Goal: Information Seeking & Learning: Learn about a topic

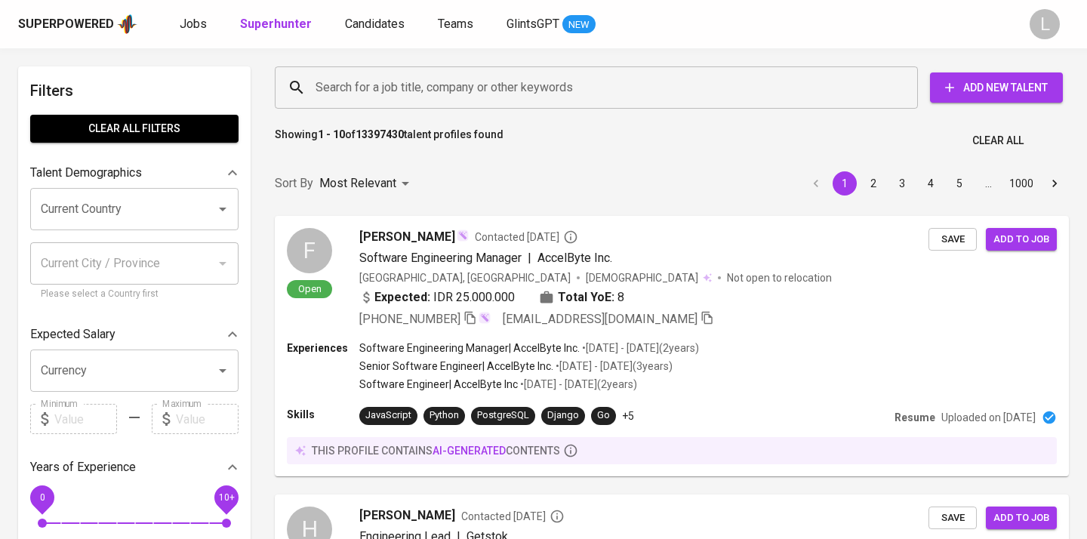
click at [362, 82] on input "Search for a job title, company or other keywords" at bounding box center [600, 87] width 577 height 29
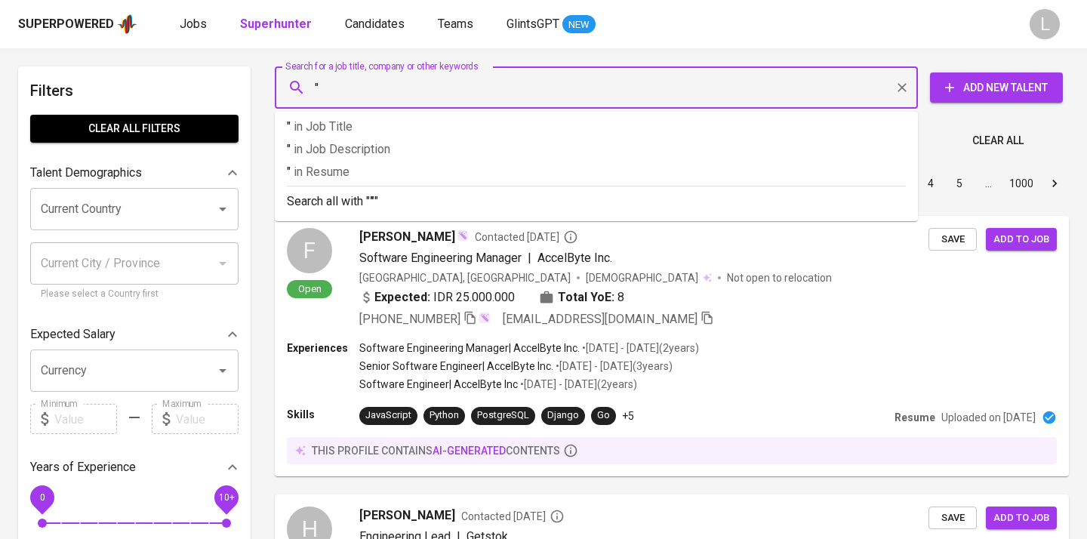
paste input "theresialubis@gmail.com"
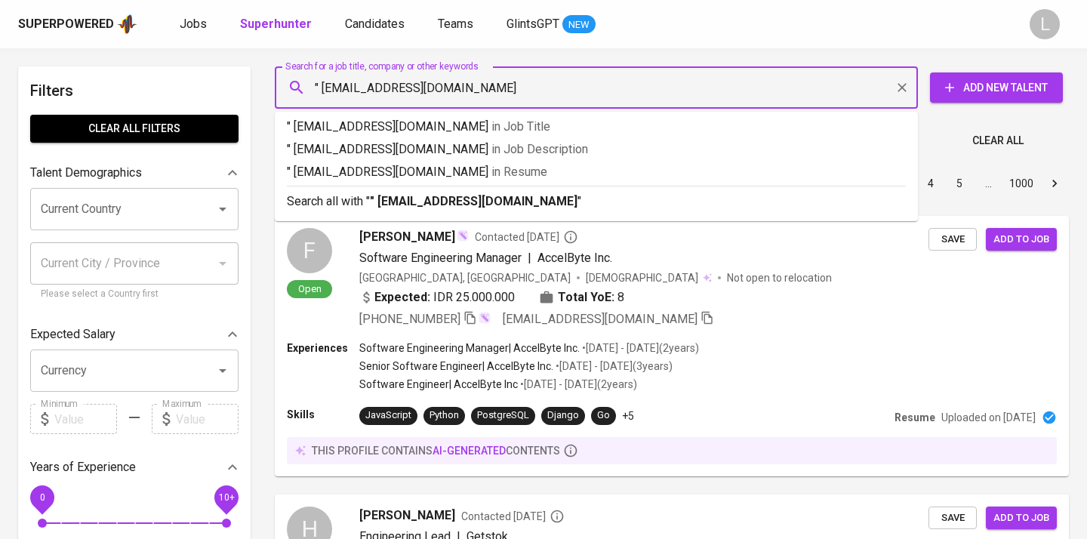
type input "" theresialubis@gmail.com""
click at [495, 171] on span "in Resume" at bounding box center [523, 172] width 56 height 14
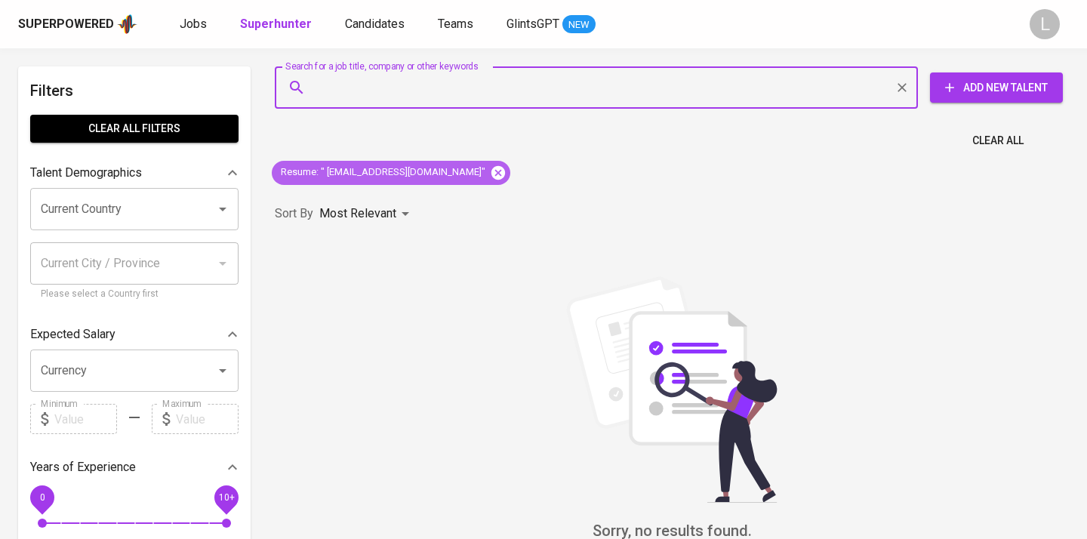
click at [492, 169] on icon at bounding box center [499, 172] width 14 height 14
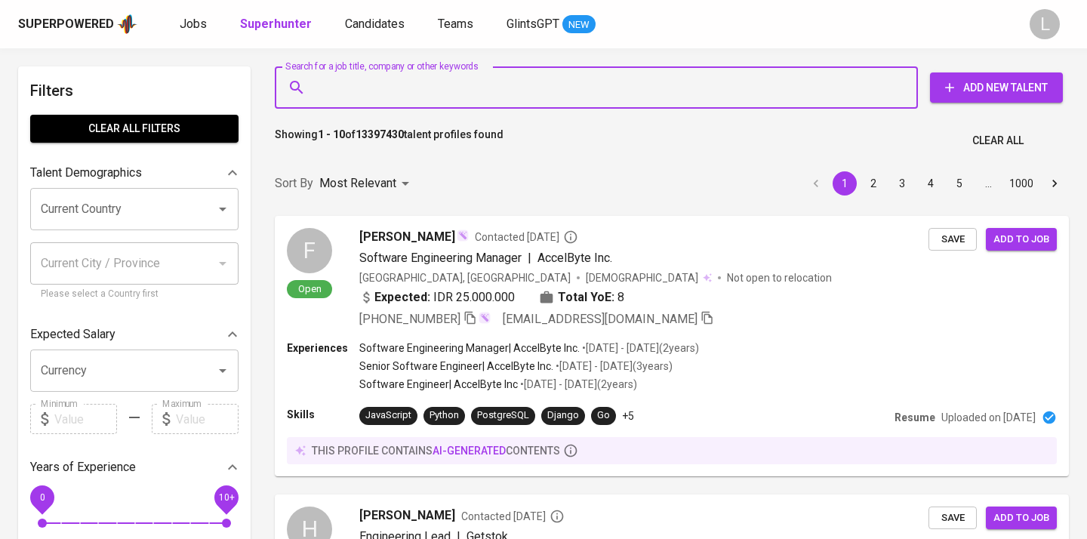
click at [406, 88] on input "Search for a job title, company or other keywords" at bounding box center [600, 87] width 577 height 29
click at [354, 83] on input "Search for a job title, company or other keywords" at bounding box center [600, 87] width 577 height 29
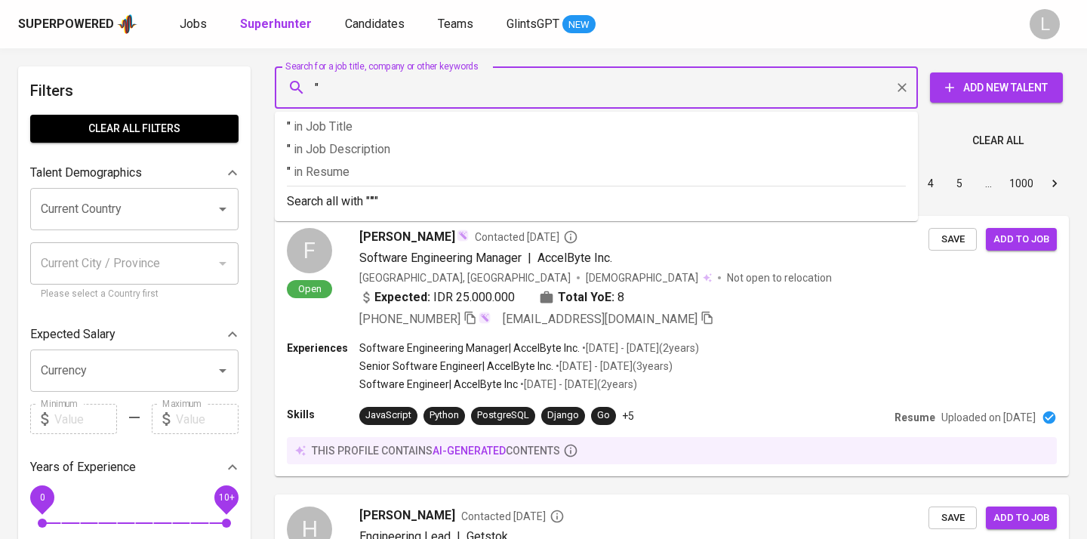
paste input "theresialubis@gmail.com"
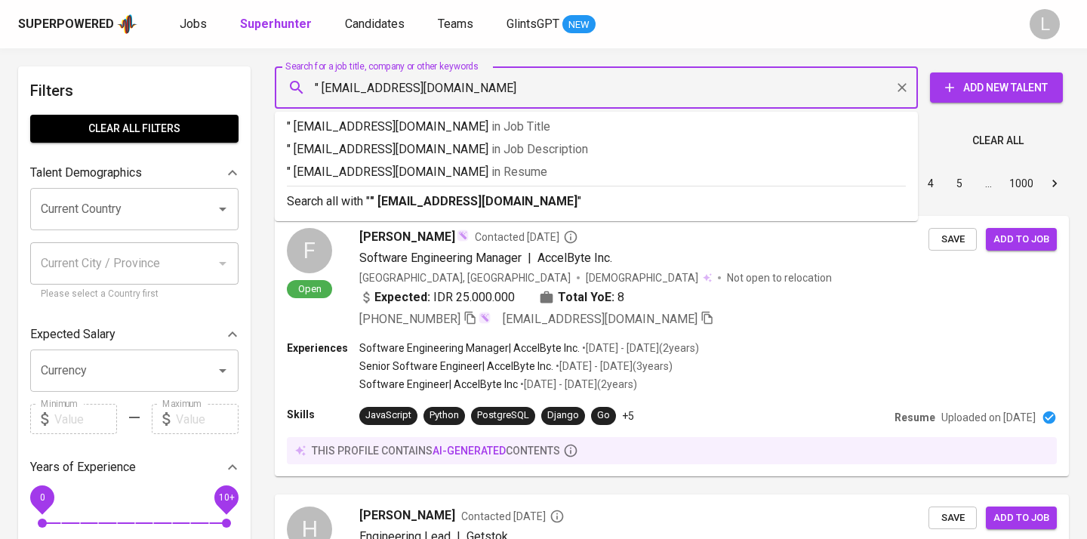
click at [324, 85] on input "" theresialubis@gmail.com" at bounding box center [600, 87] width 577 height 29
click at [494, 87] on input ""theresialubis@gmail.com" at bounding box center [600, 87] width 577 height 29
type input ""theresialubis@gmail.com""
click at [495, 171] on p ""theresialubis@gmail.com" in Resume" at bounding box center [596, 172] width 619 height 18
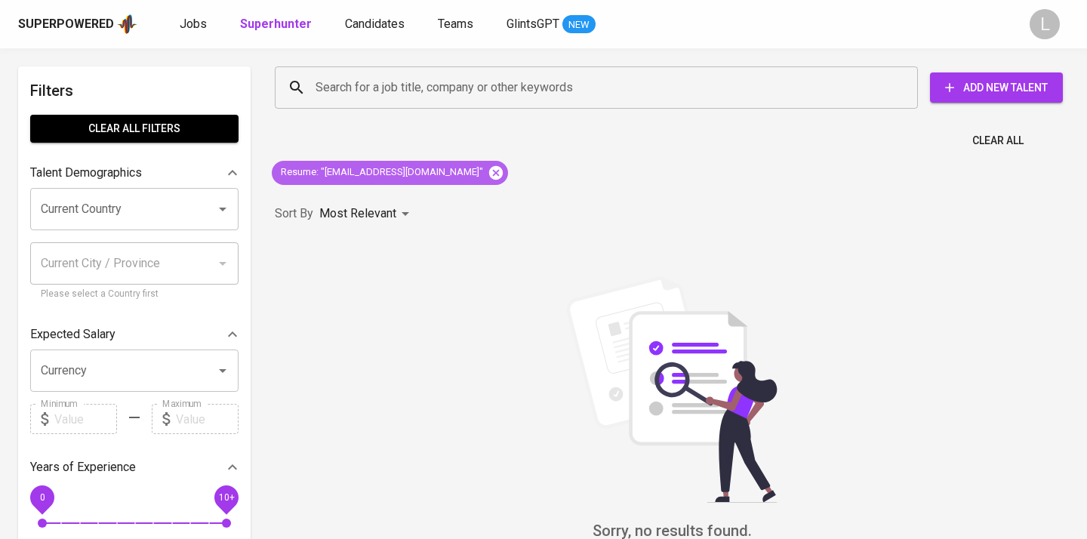
click at [489, 172] on icon at bounding box center [496, 172] width 14 height 14
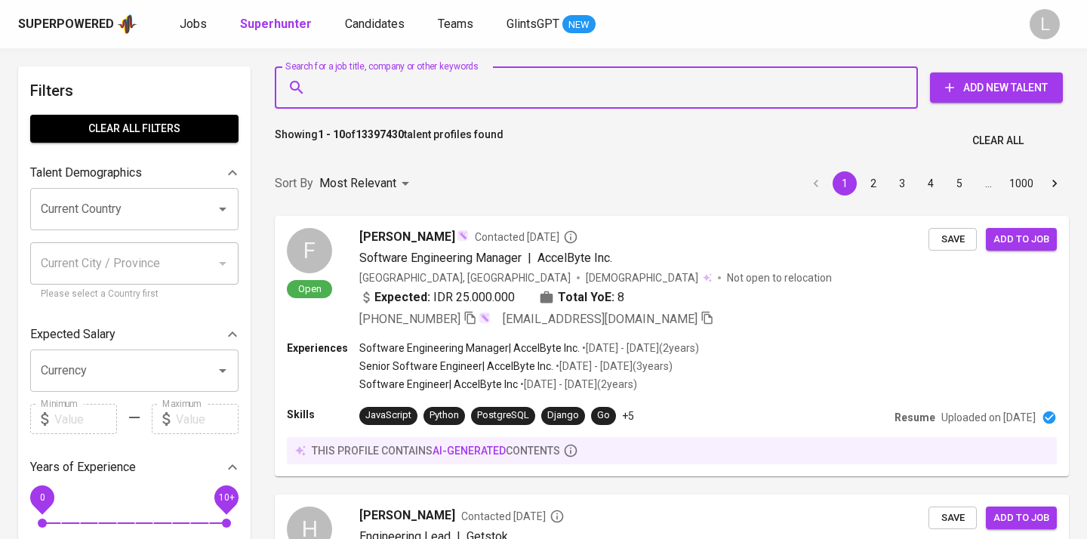
click at [384, 81] on input "Search for a job title, company or other keywords" at bounding box center [600, 87] width 577 height 29
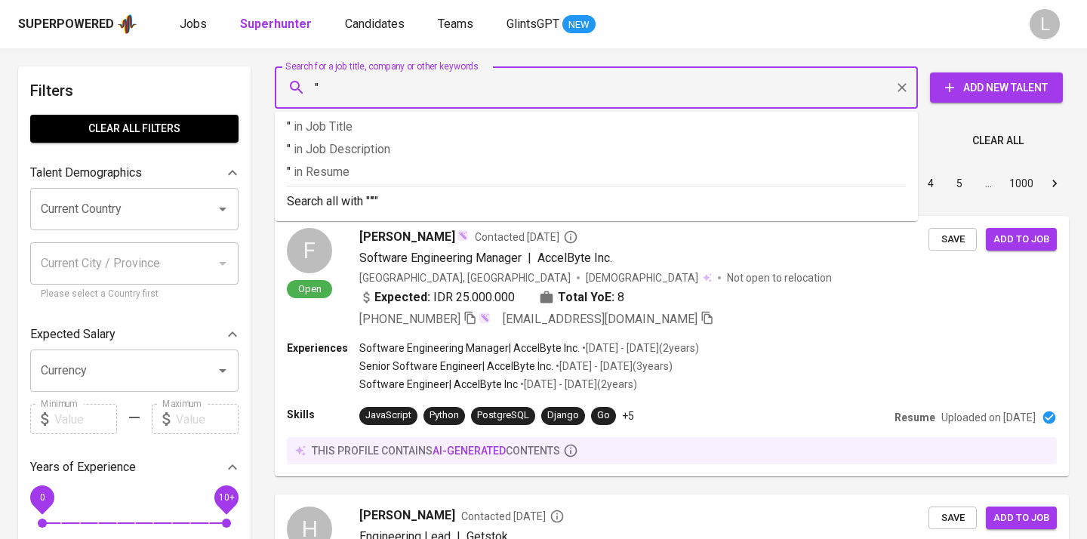
paste input "wiwit kesumawati"
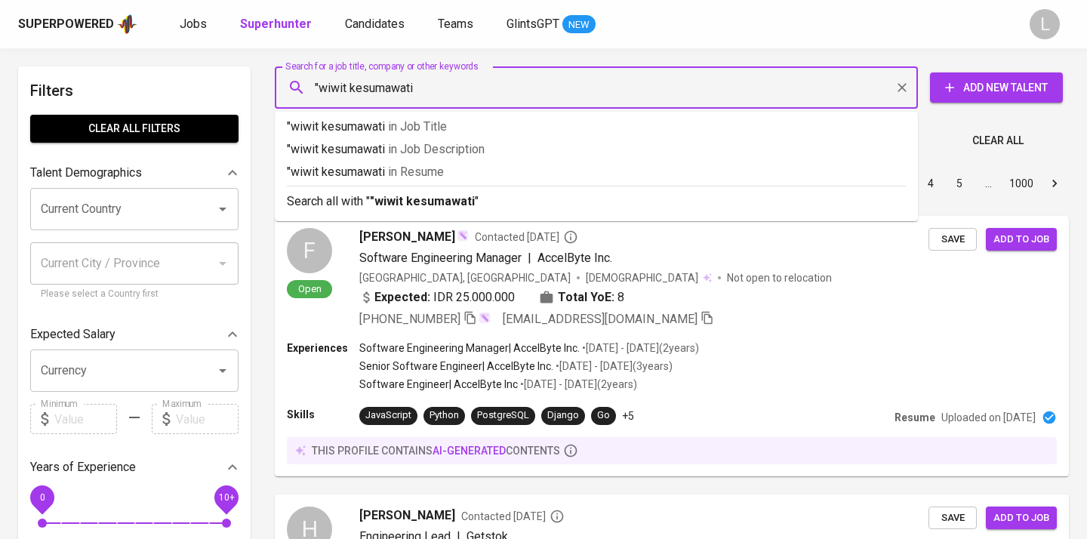
type input ""wiwit kesumawati""
click at [434, 174] on span "in Resume" at bounding box center [420, 172] width 56 height 14
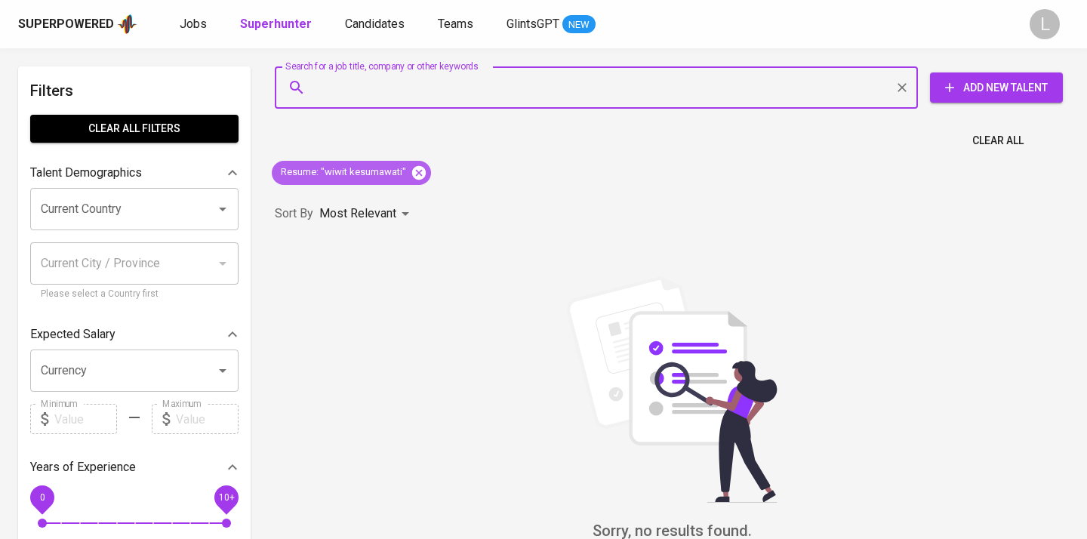
click at [425, 174] on icon at bounding box center [419, 173] width 17 height 17
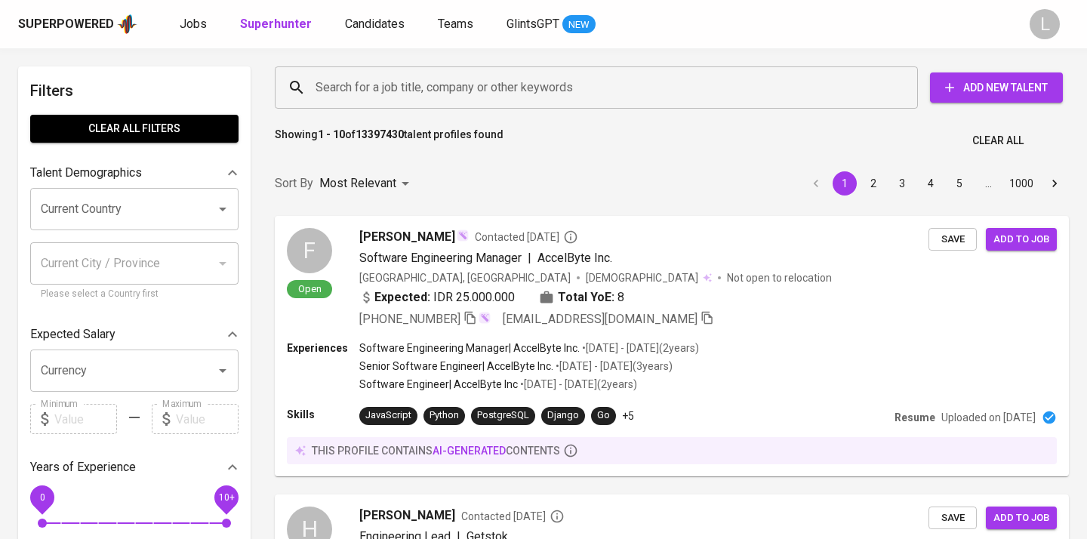
click at [415, 79] on input "Search for a job title, company or other keywords" at bounding box center [600, 87] width 577 height 29
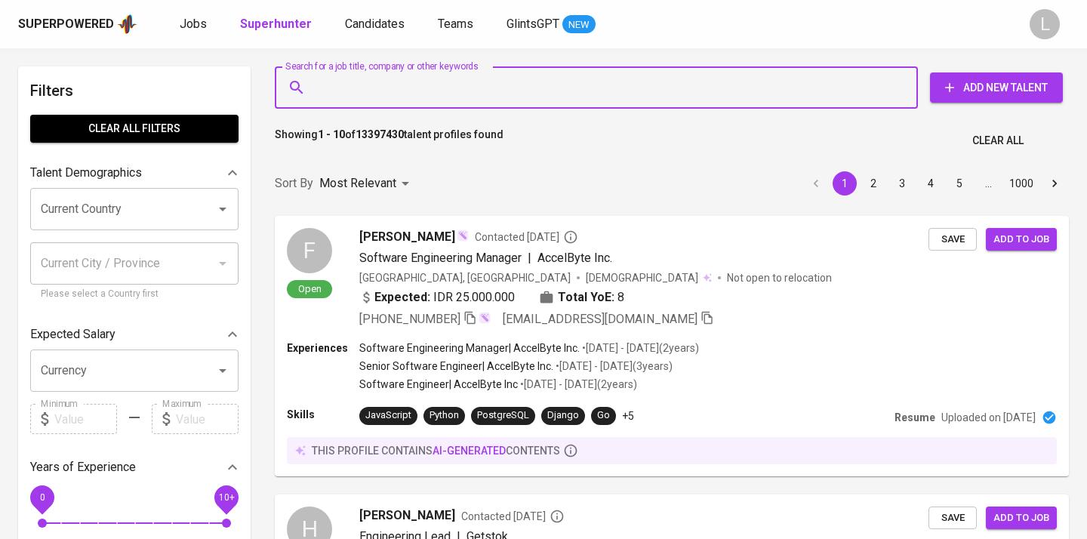
click at [412, 82] on input "Search for a job title, company or other keywords" at bounding box center [600, 87] width 577 height 29
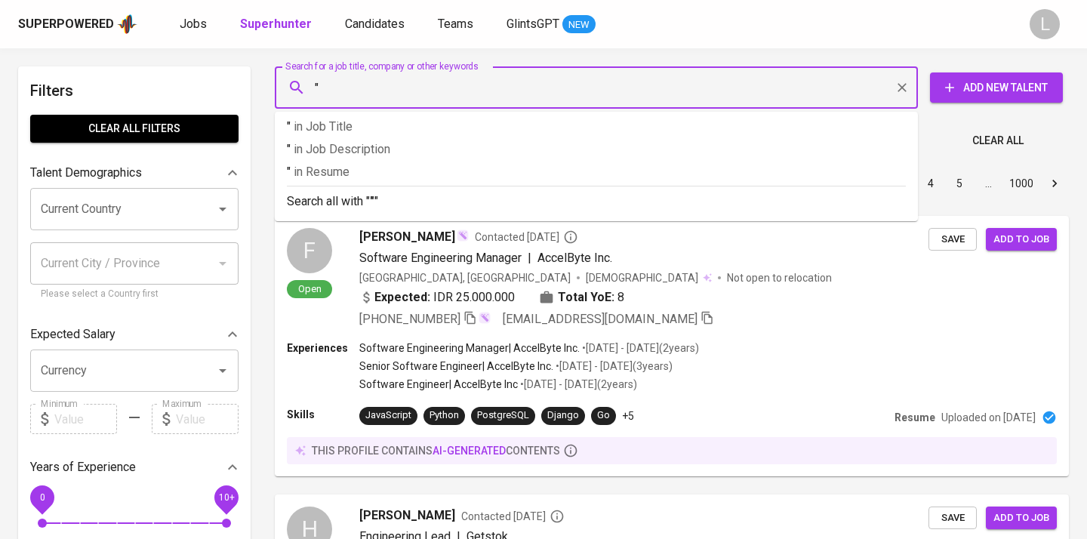
paste input "wiwit kesumawati"
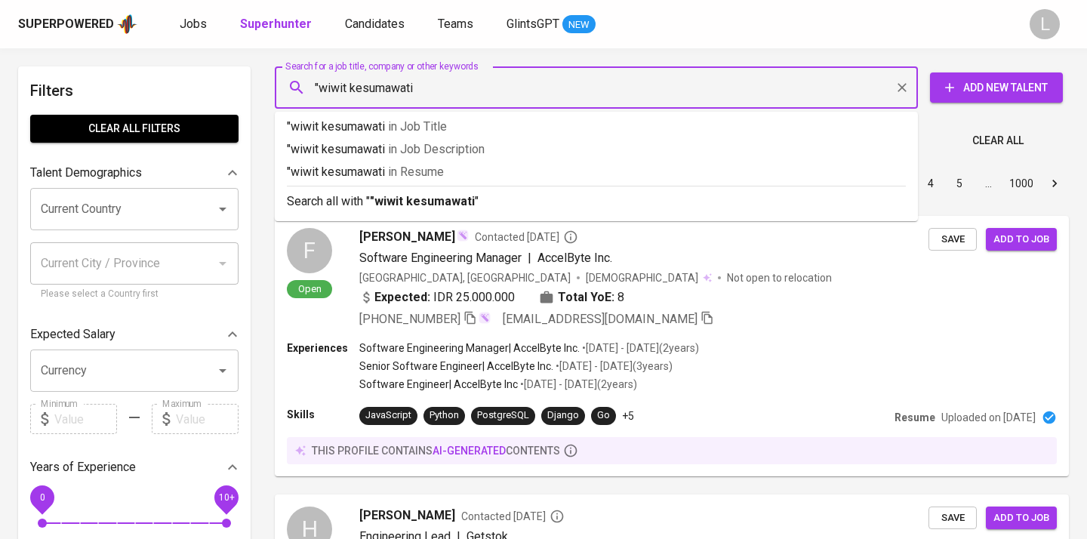
type input ""wiwit kesumawati""
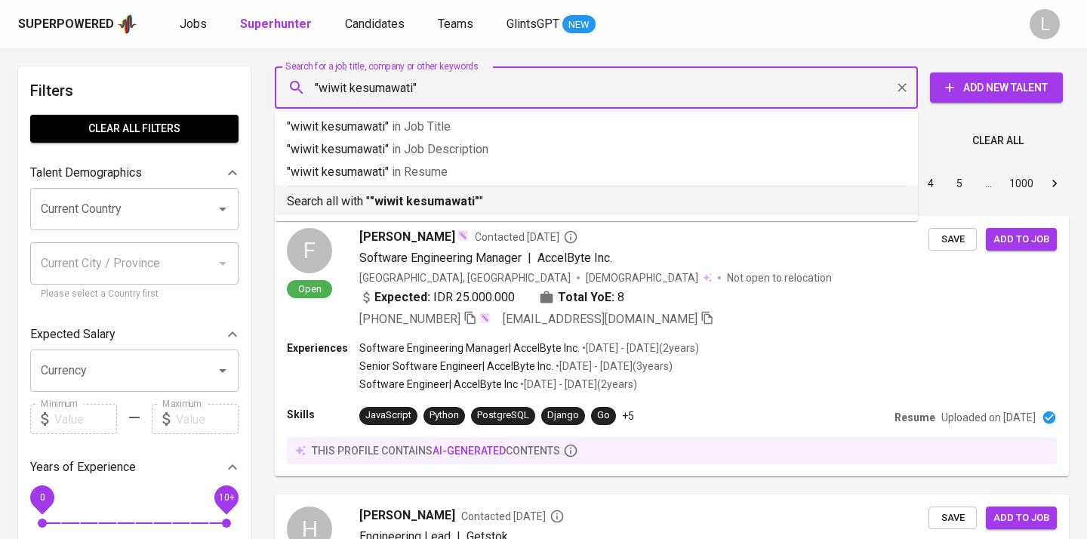
click at [431, 192] on div "Search all with " "wiwit kesumawati" "" at bounding box center [596, 198] width 619 height 25
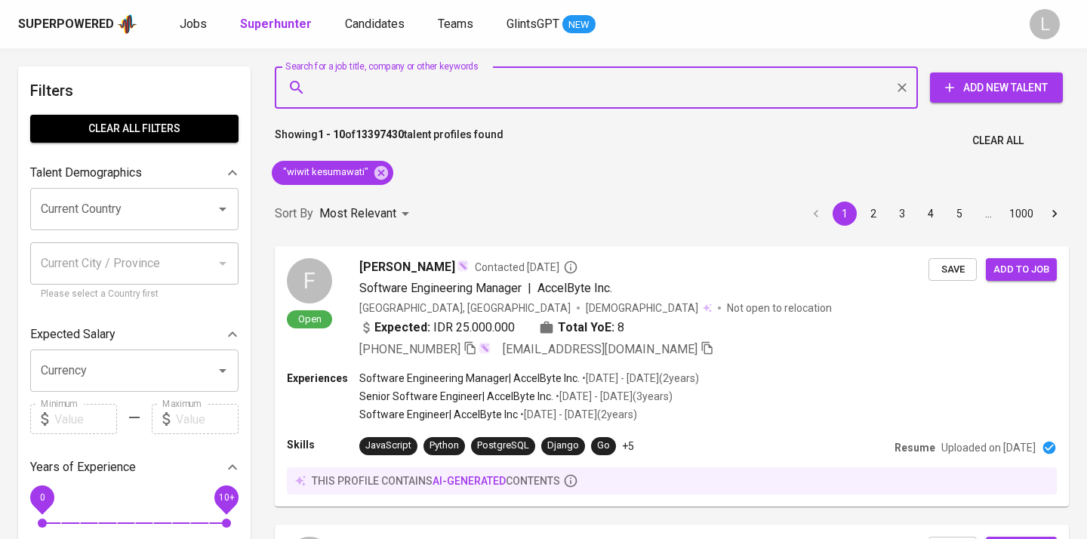
click at [438, 199] on div "Sort By Most Relevant MOST_RELEVANT 1 2 3 4 5 … 1000" at bounding box center [672, 214] width 813 height 46
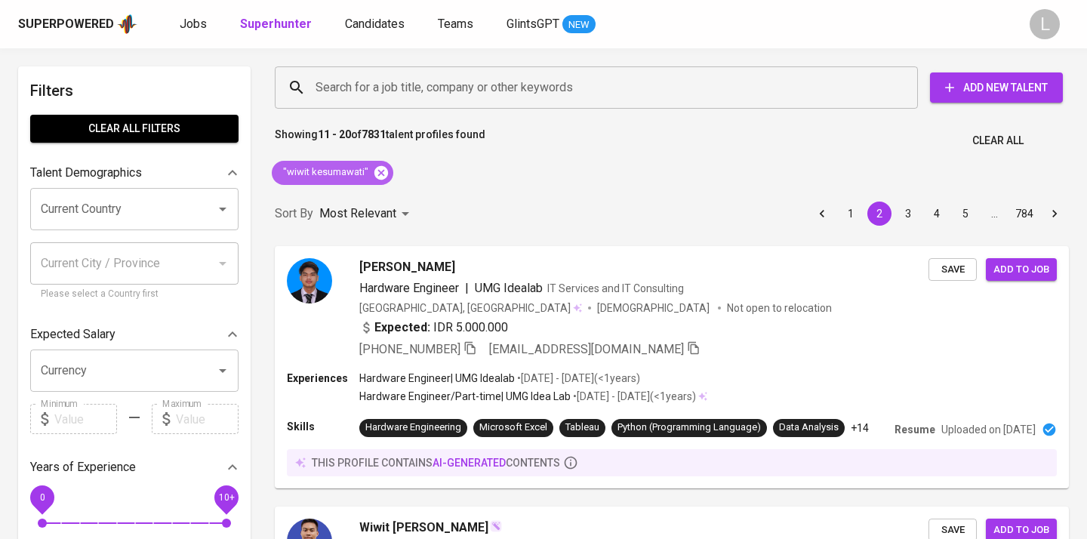
click at [386, 172] on icon at bounding box center [382, 172] width 14 height 14
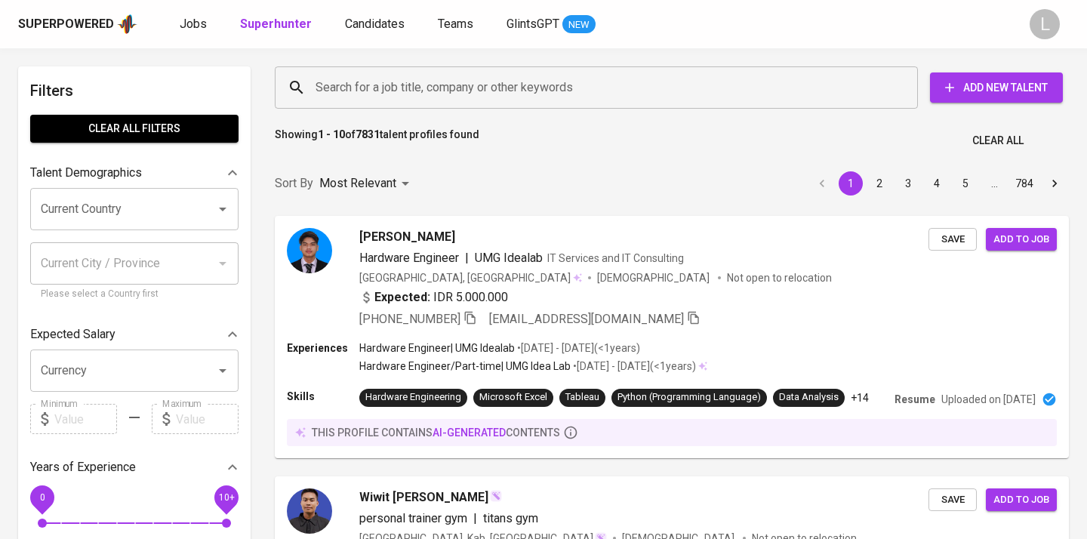
click at [407, 84] on input "Search for a job title, company or other keywords" at bounding box center [600, 87] width 577 height 29
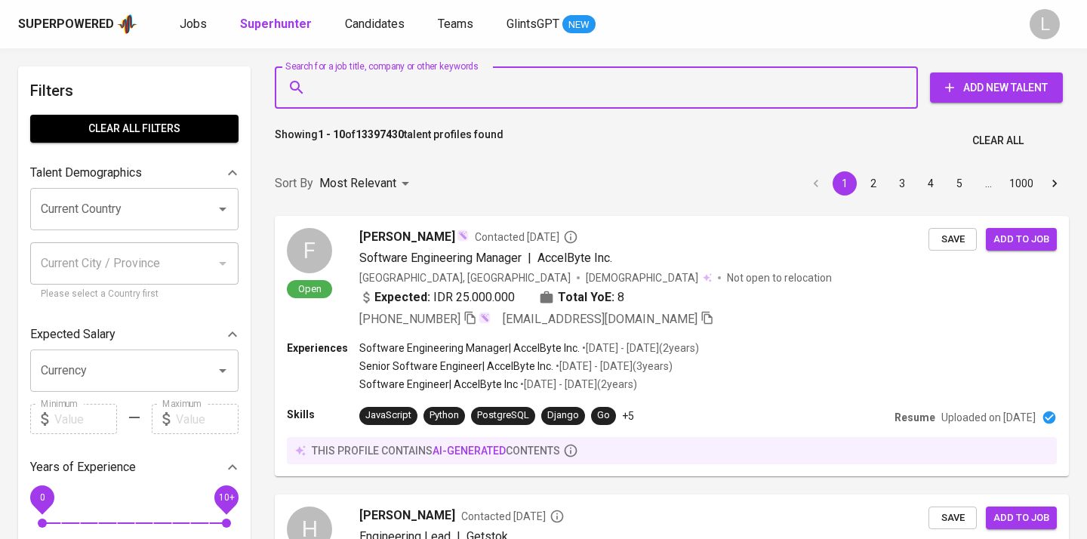
click at [427, 89] on input "Search for a job title, company or other keywords" at bounding box center [600, 87] width 577 height 29
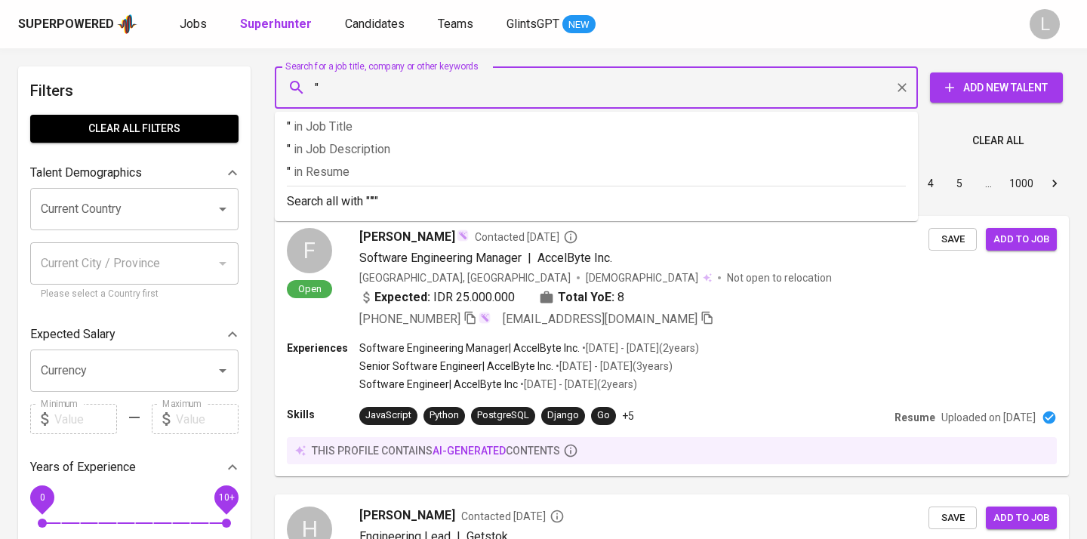
paste input "[EMAIL_ADDRESS][DOMAIN_NAME]"
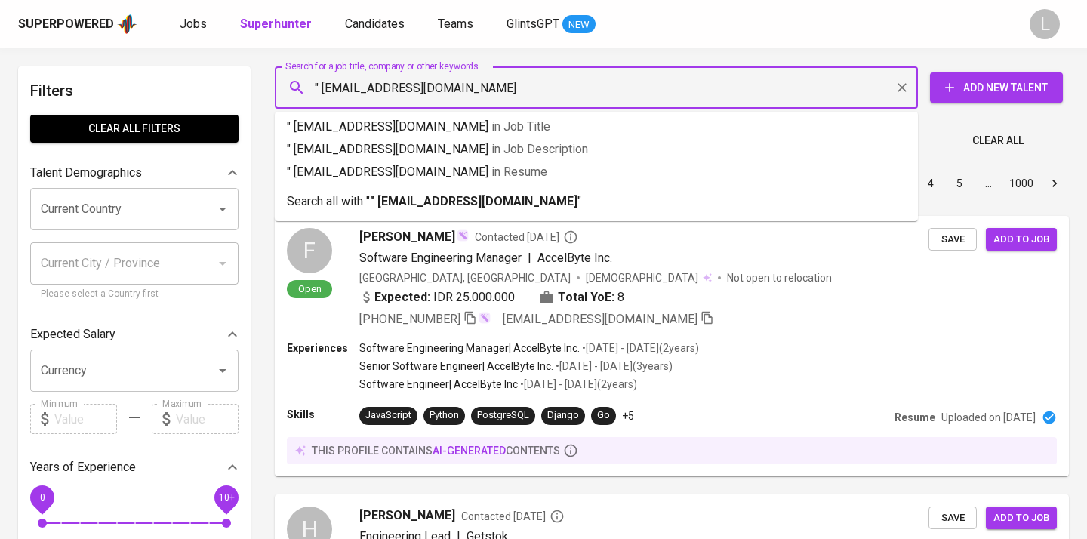
click at [322, 88] on input "" [EMAIL_ADDRESS][DOMAIN_NAME]" at bounding box center [600, 87] width 577 height 29
click at [497, 85] on input ""[EMAIL_ADDRESS][DOMAIN_NAME]" at bounding box center [600, 87] width 577 height 29
type input ""[EMAIL_ADDRESS][DOMAIN_NAME]""
click at [526, 168] on p ""[EMAIL_ADDRESS][DOMAIN_NAME]" in Resume" at bounding box center [596, 172] width 619 height 18
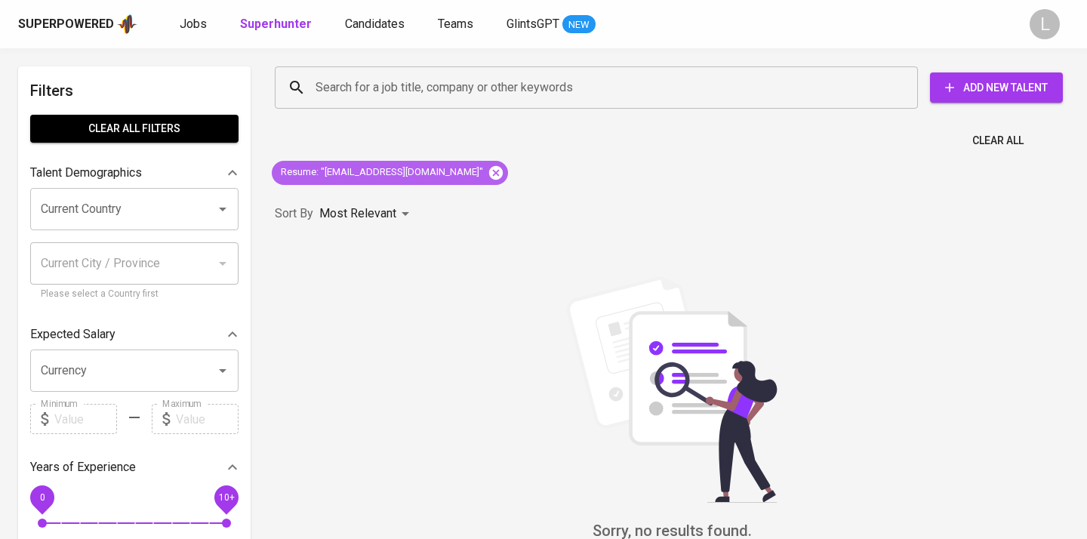
click at [489, 170] on icon at bounding box center [496, 172] width 14 height 14
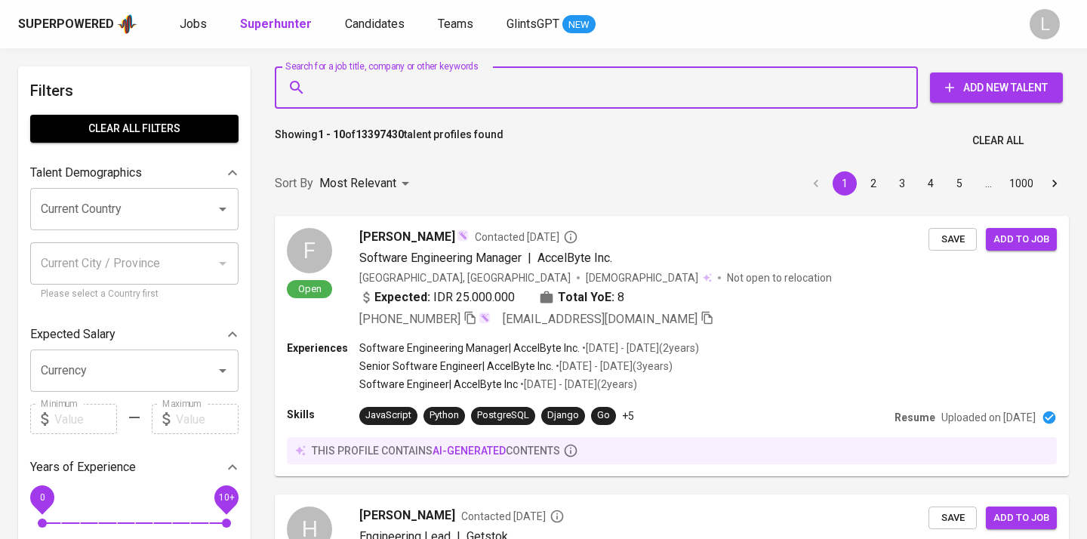
click at [462, 79] on input "Search for a job title, company or other keywords" at bounding box center [600, 87] width 577 height 29
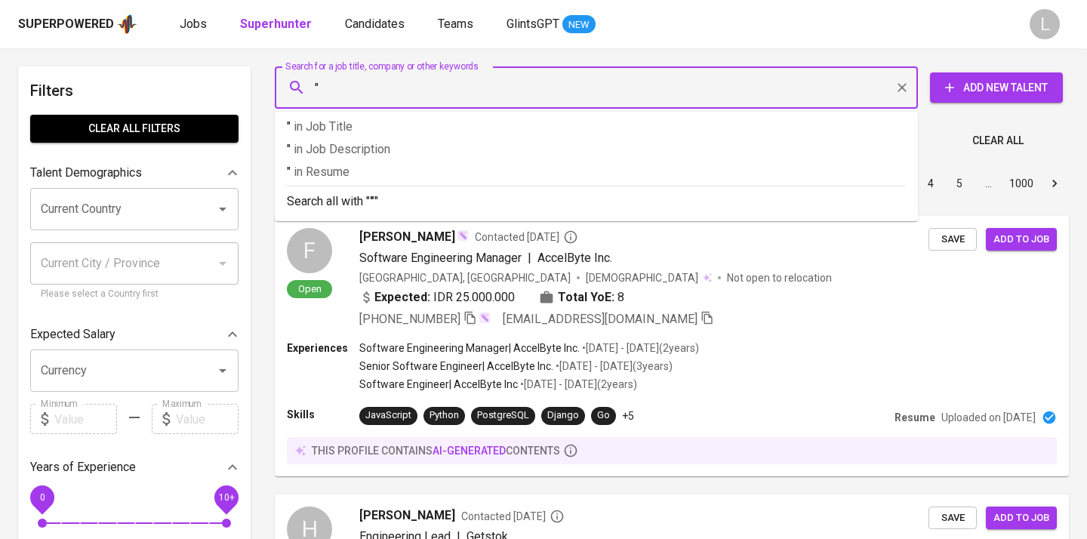
paste input "Sudarmadi Widodo"
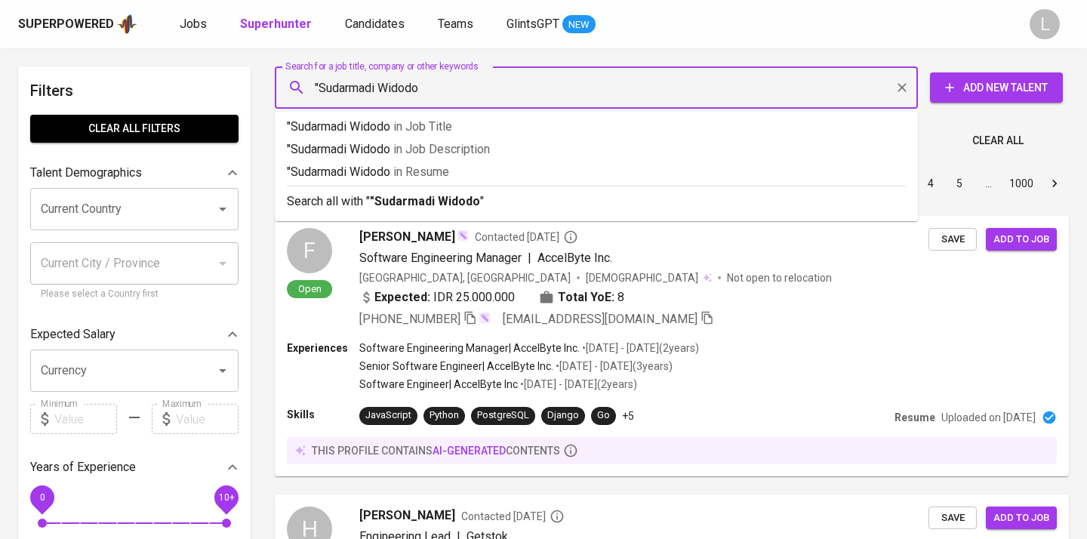
type input ""Sudarmadi Widodo""
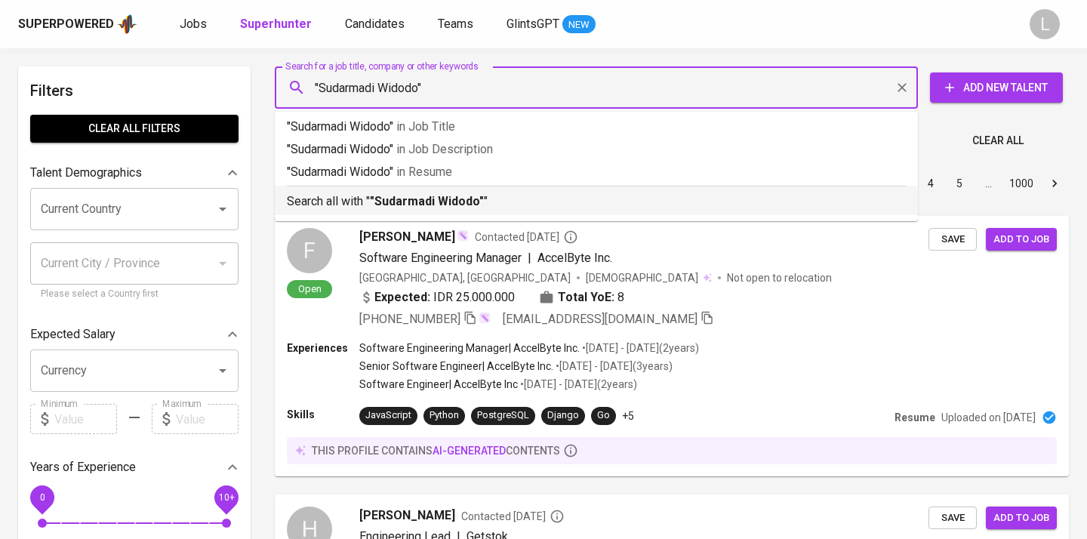
click at [455, 197] on b ""Sudarmadi Widodo"" at bounding box center [427, 201] width 114 height 14
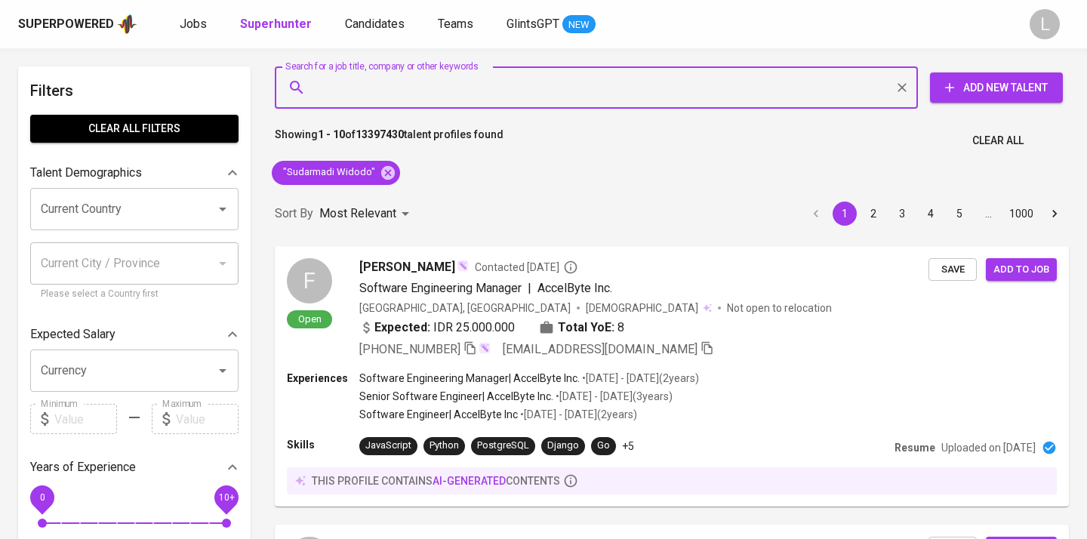
click at [426, 207] on div "Sort By Most Relevant MOST_RELEVANT 1 2 3 4 5 … 1000" at bounding box center [672, 214] width 813 height 46
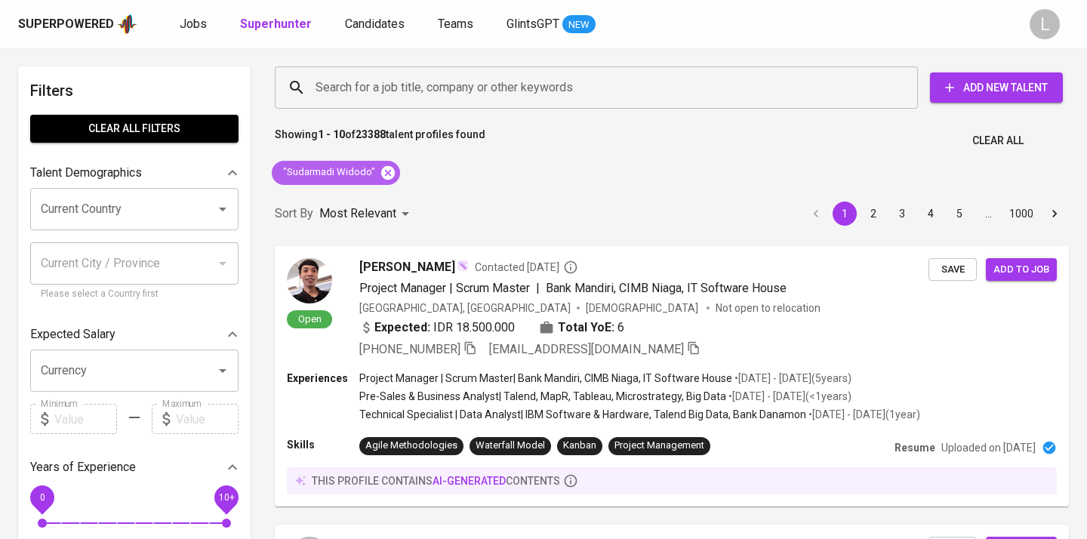
click at [387, 171] on icon at bounding box center [388, 173] width 17 height 17
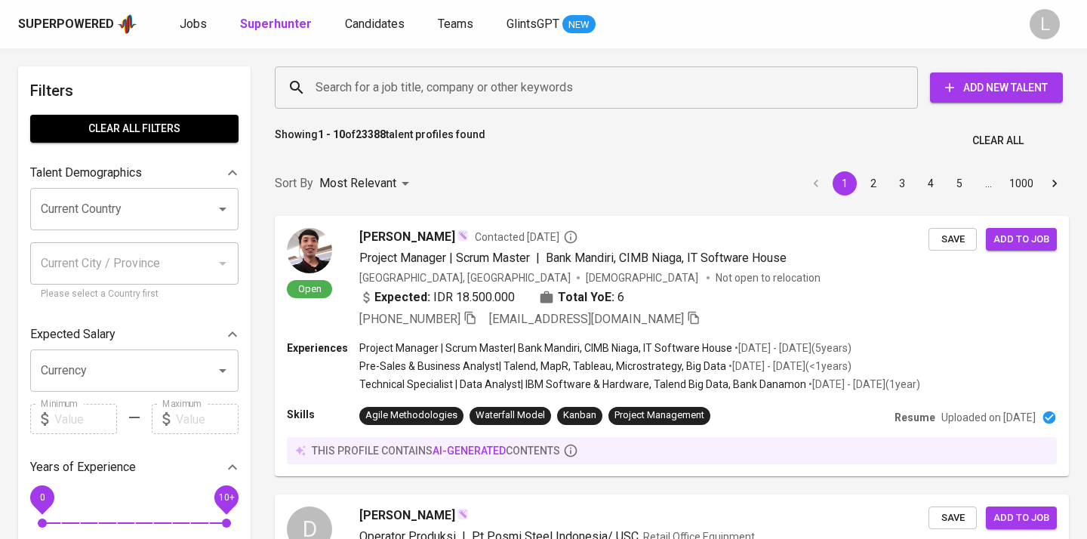
click at [353, 85] on input "Search for a job title, company or other keywords" at bounding box center [600, 87] width 577 height 29
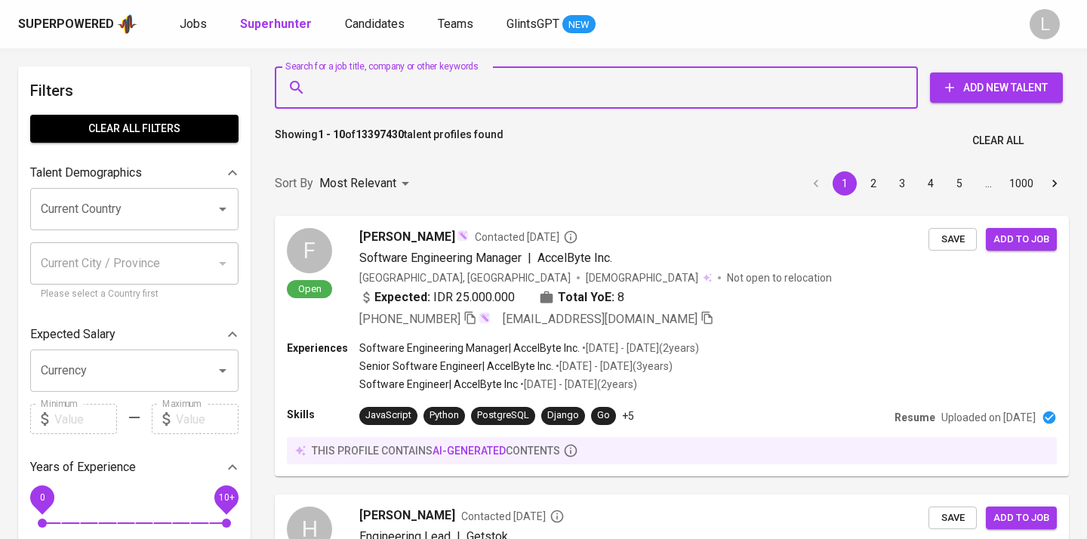
click at [353, 85] on input "Search for a job title, company or other keywords" at bounding box center [600, 87] width 577 height 29
click at [390, 97] on input "Search for a job title, company or other keywords" at bounding box center [600, 87] width 577 height 29
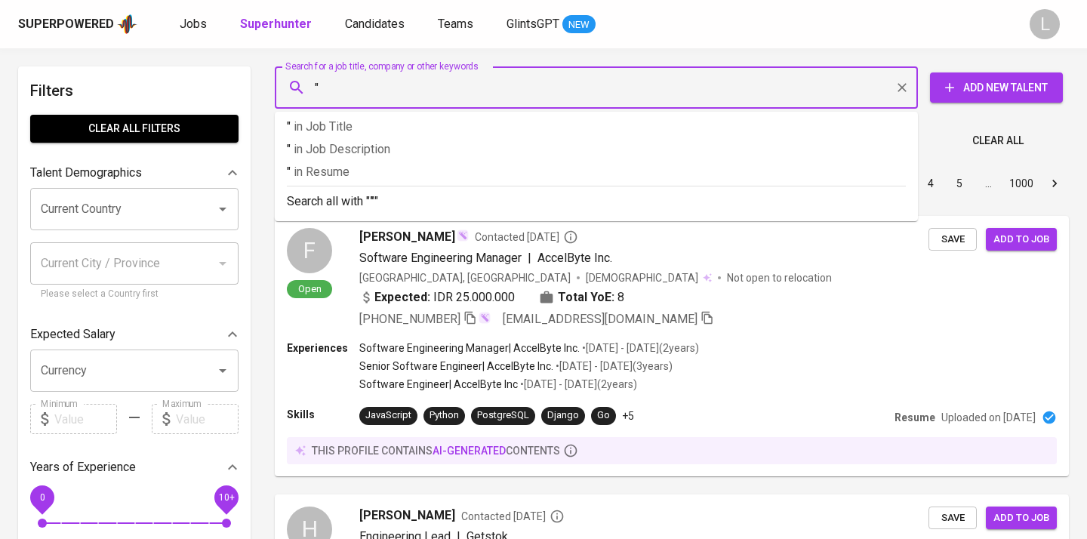
paste input "[PERSON_NAME]"
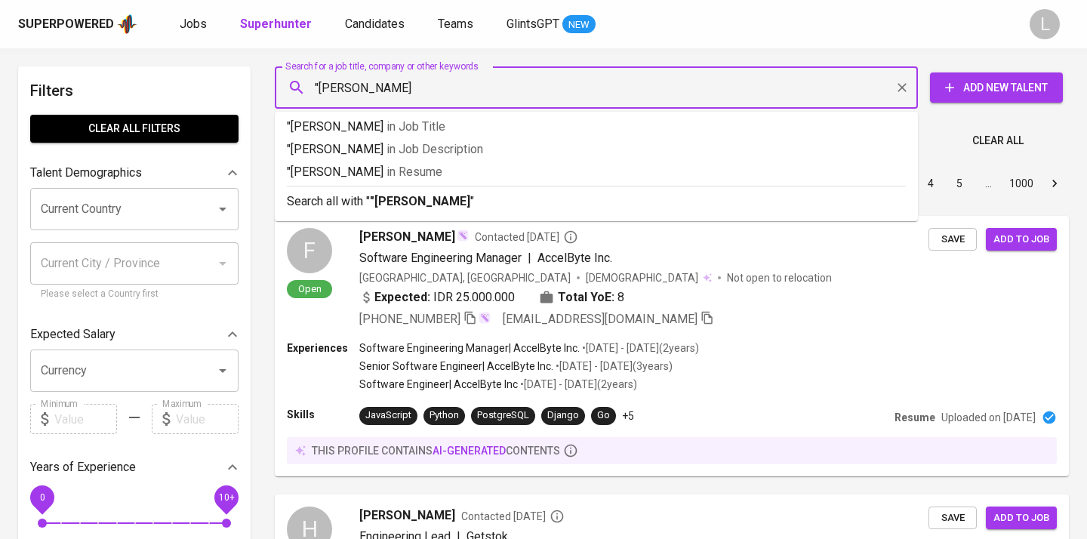
type input ""[PERSON_NAME]""
click at [446, 169] on p ""[PERSON_NAME]" in Resume" at bounding box center [596, 172] width 619 height 18
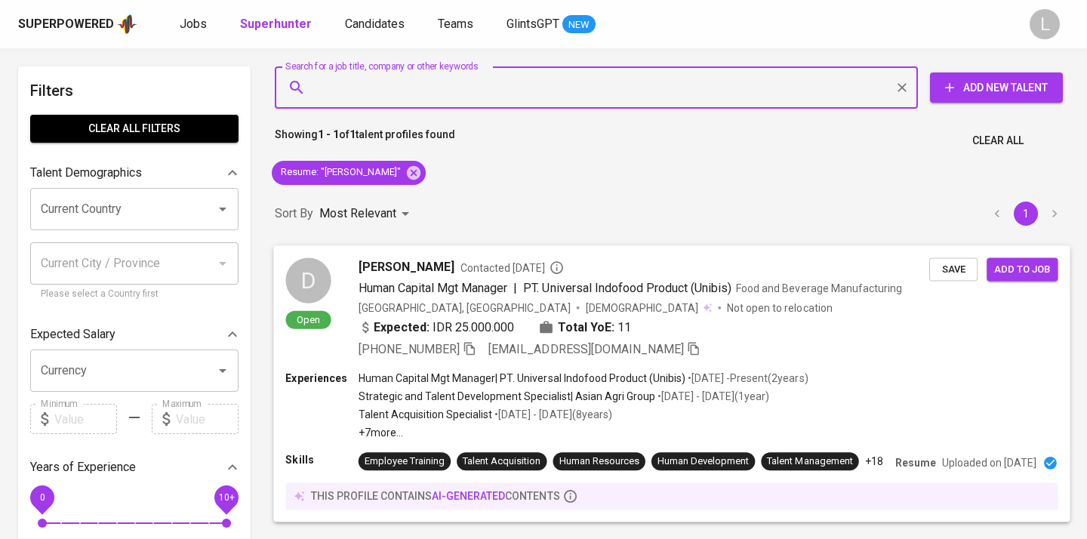
scroll to position [25, 0]
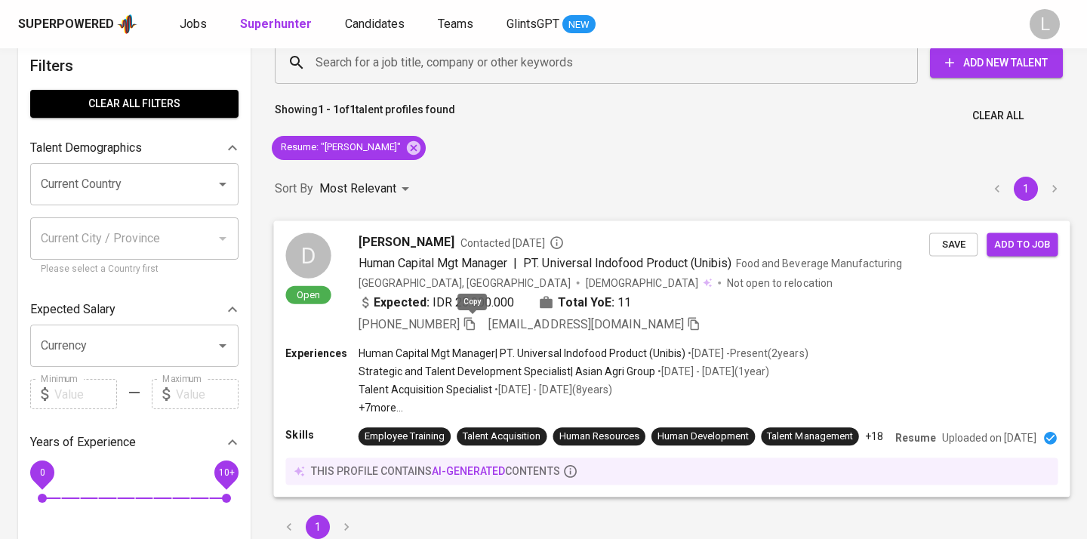
click at [475, 322] on icon "button" at bounding box center [469, 323] width 11 height 13
click at [476, 323] on icon "button" at bounding box center [471, 323] width 14 height 14
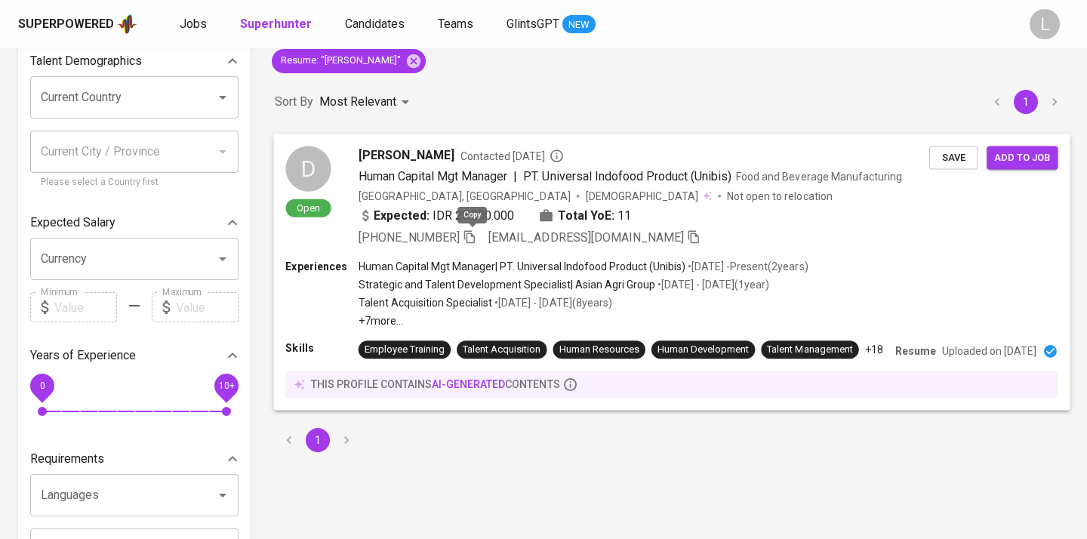
scroll to position [12, 0]
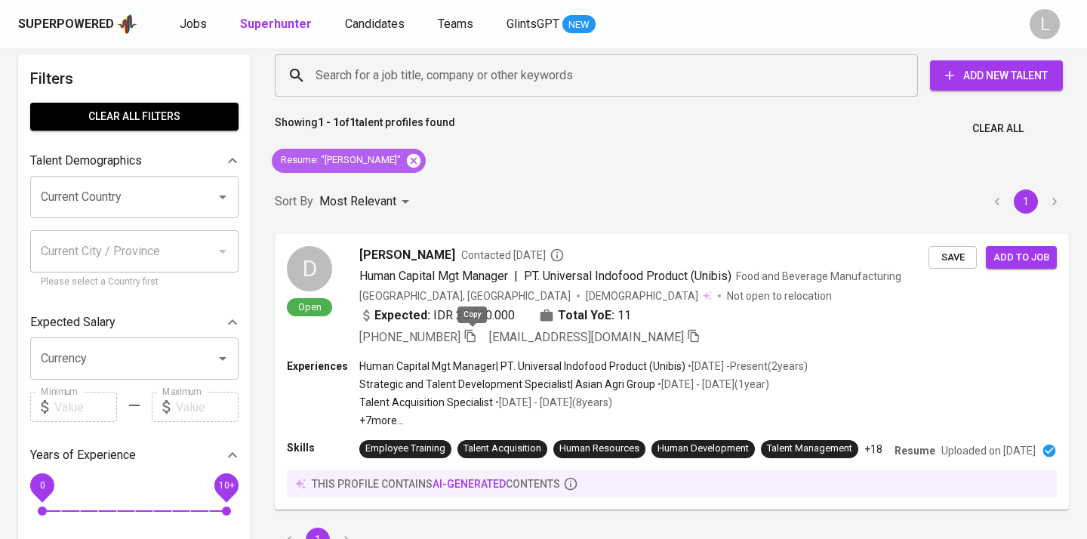
click at [411, 162] on icon at bounding box center [414, 160] width 14 height 14
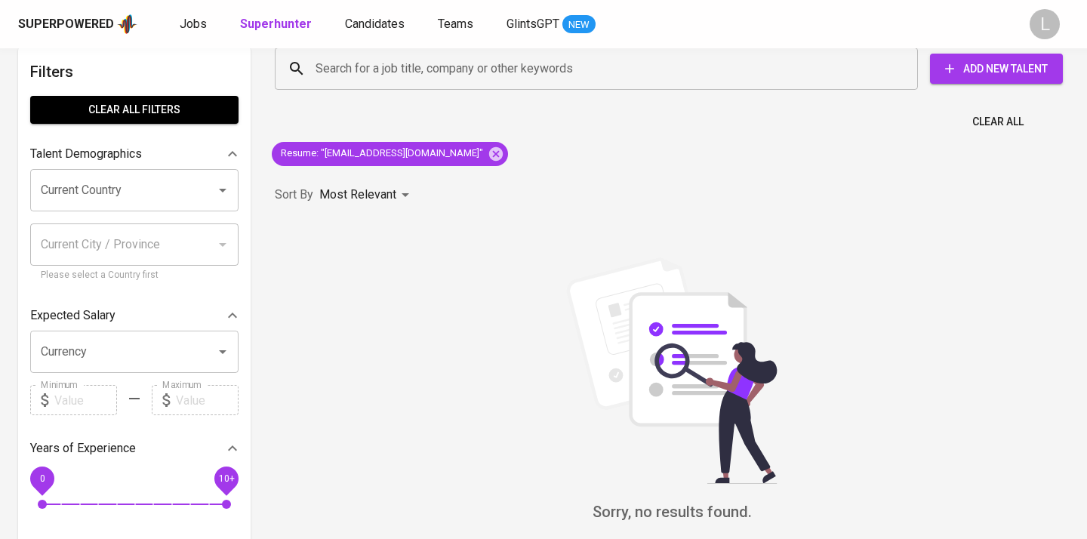
scroll to position [22, 0]
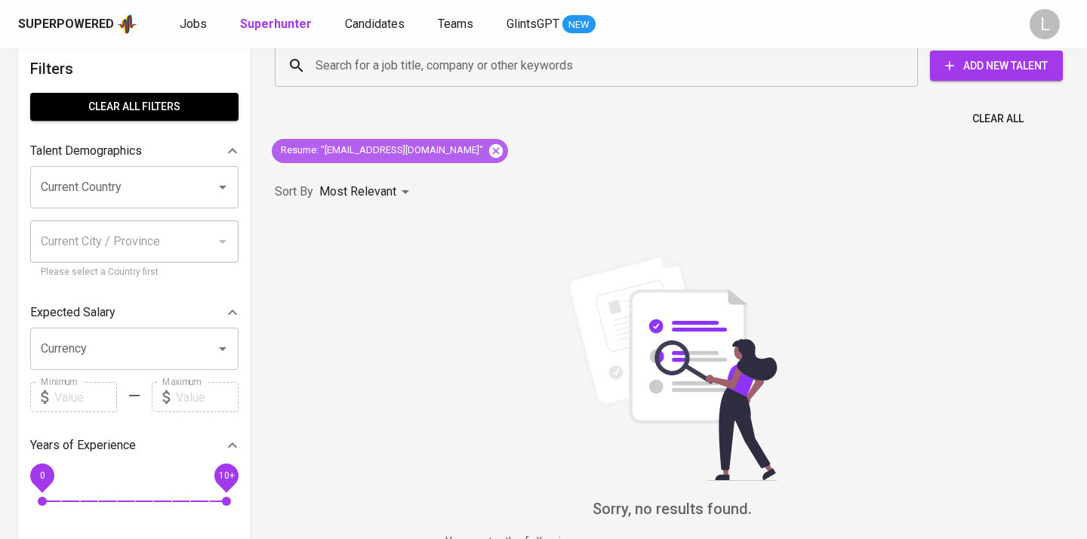
click at [489, 150] on icon at bounding box center [496, 150] width 14 height 14
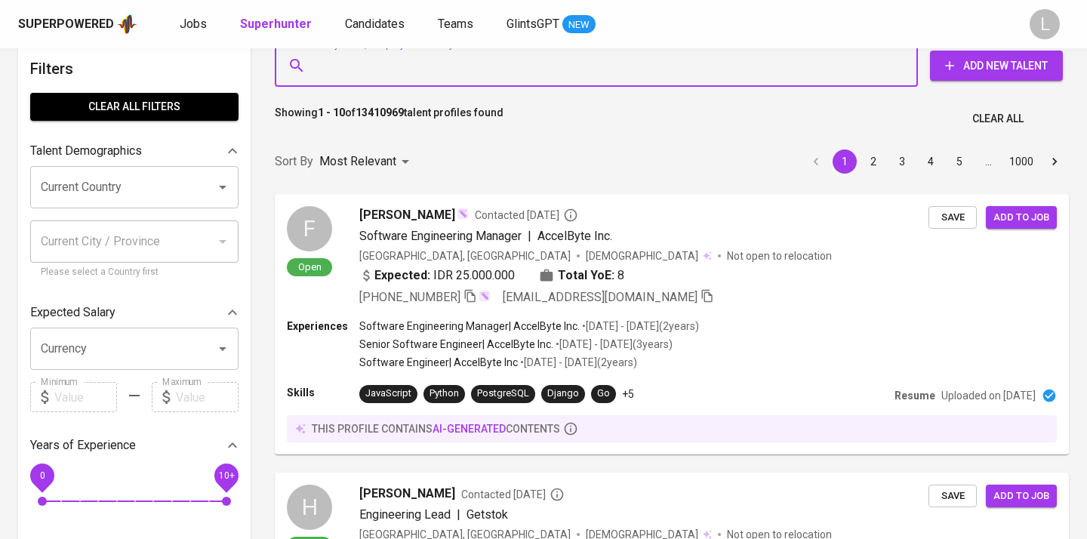
click at [461, 66] on input "Search for a job title, company or other keywords" at bounding box center [600, 65] width 577 height 29
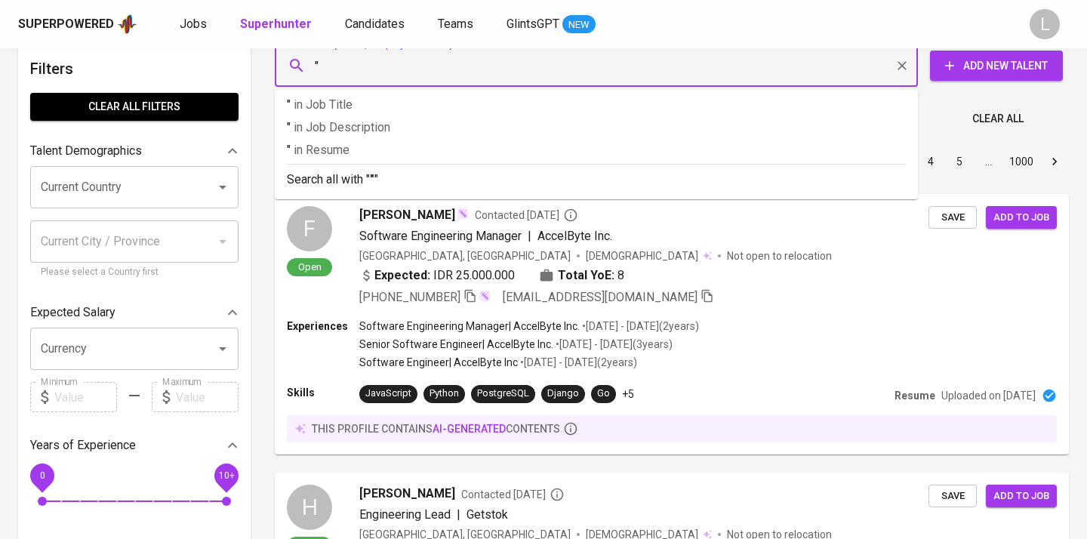
paste input "ydarjanto@gmail.com"
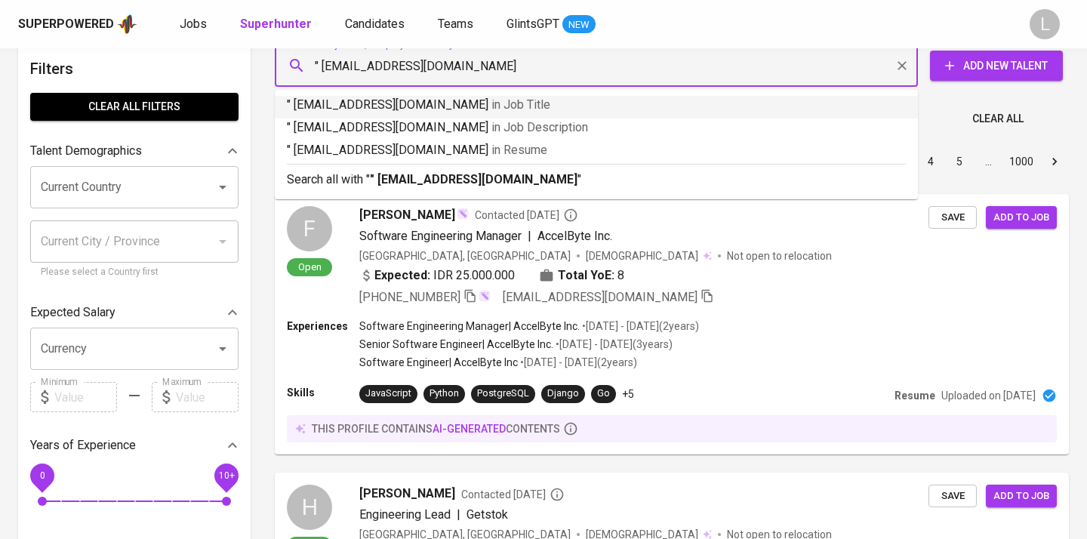
click at [323, 62] on input "" ydarjanto@gmail.com" at bounding box center [600, 65] width 577 height 29
click at [445, 72] on input ""ydarjanto@gmail.com" at bounding box center [600, 65] width 577 height 29
type input ""ydarjanto@gmail.com""
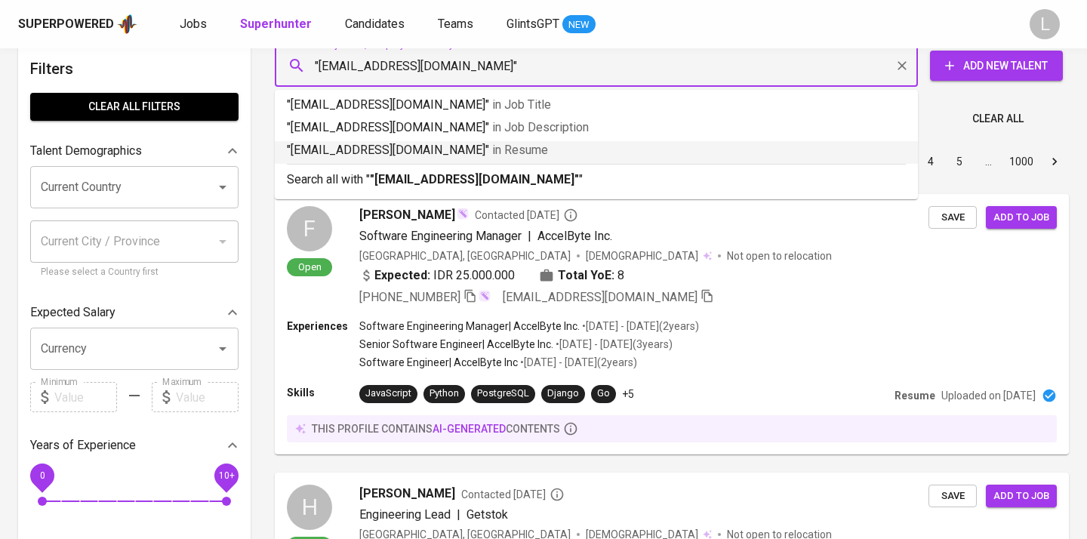
click at [477, 149] on p ""ydarjanto@gmail.com" in Resume" at bounding box center [596, 150] width 619 height 18
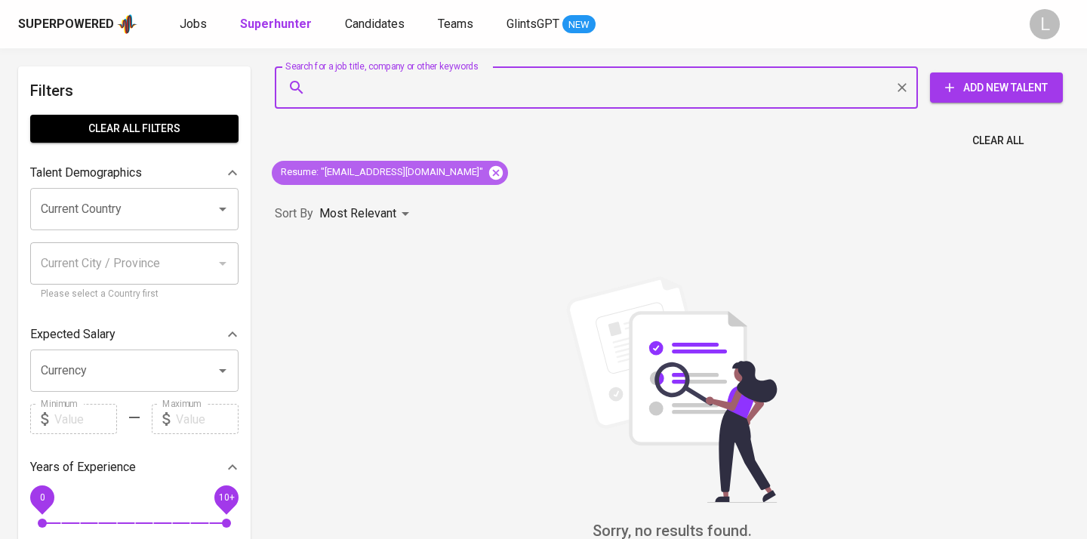
click at [488, 175] on icon at bounding box center [496, 173] width 17 height 17
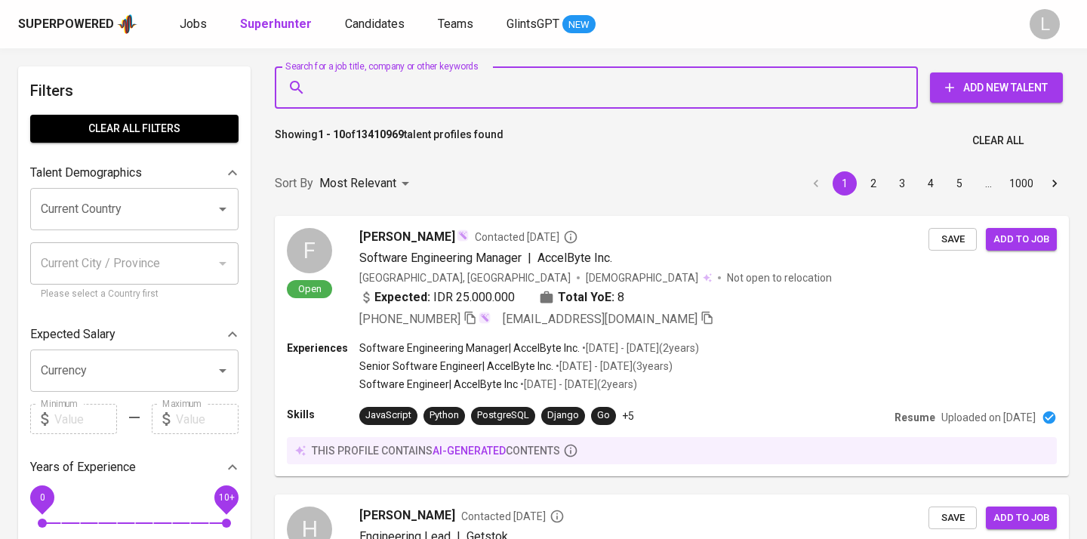
click at [416, 90] on input "Search for a job title, company or other keywords" at bounding box center [600, 87] width 577 height 29
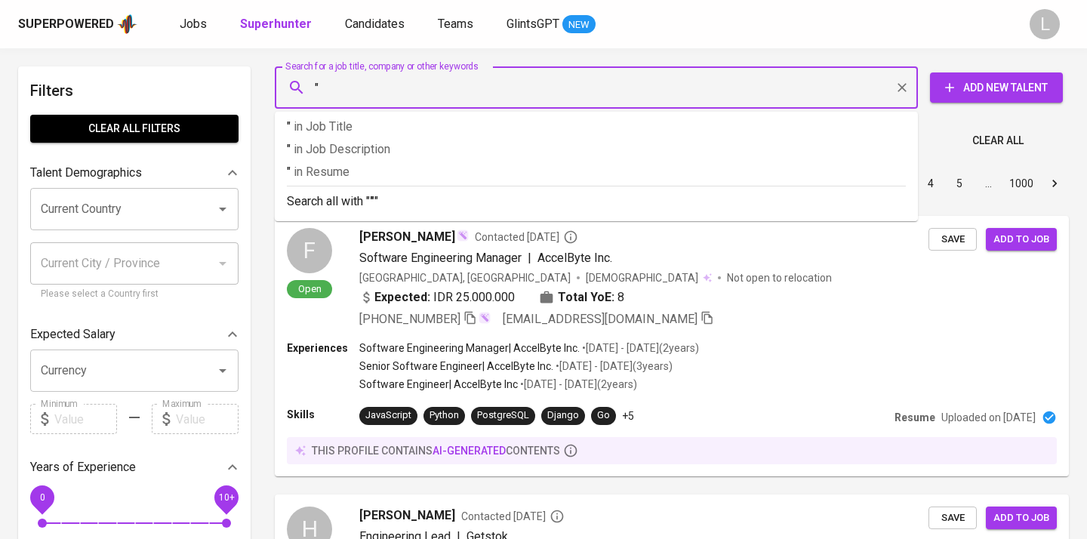
paste input "Yudi Darjanto"
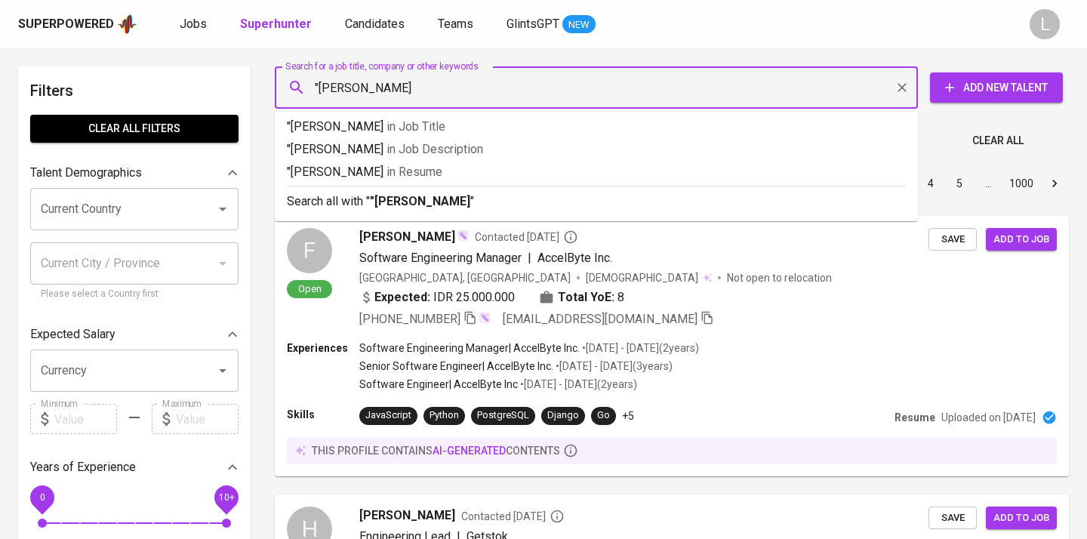
type input ""Yudi Darjanto""
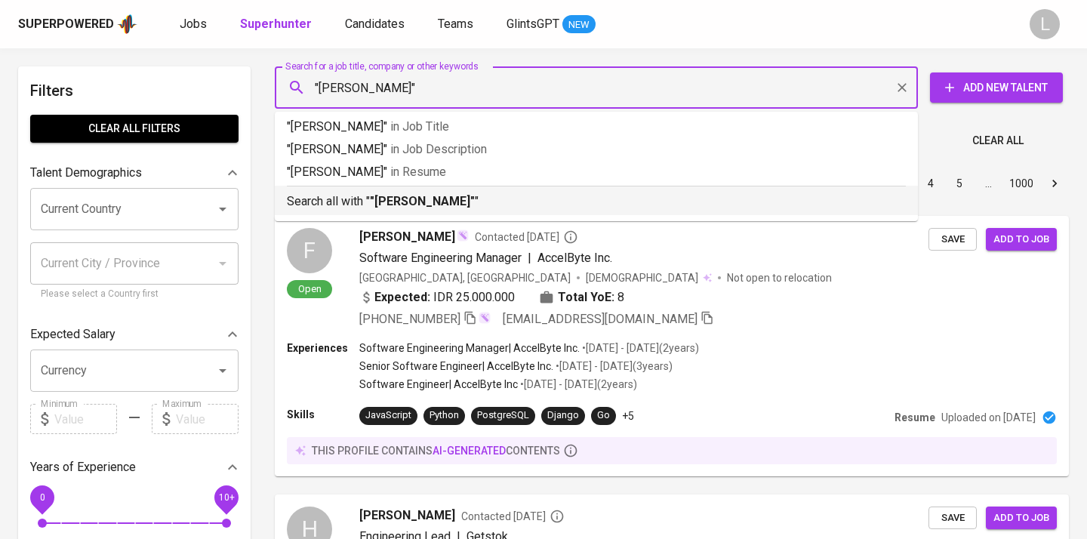
click at [443, 194] on b ""Yudi Darjanto"" at bounding box center [422, 201] width 105 height 14
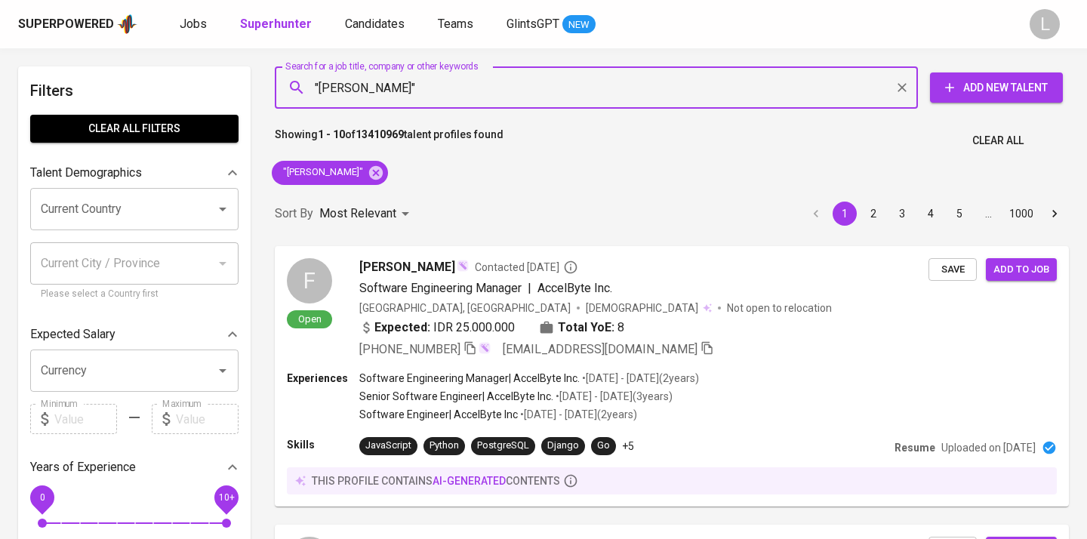
click at [464, 205] on div "Sort By Most Relevant MOST_RELEVANT 1 2 3 4 5 … 1000" at bounding box center [672, 214] width 813 height 46
